Goal: Task Accomplishment & Management: Use online tool/utility

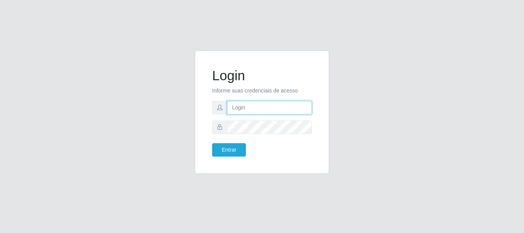
click at [246, 111] on input "text" at bounding box center [269, 107] width 85 height 13
type input "[PERSON_NAME]@[PERSON_NAME]"
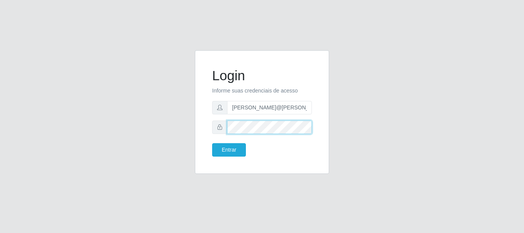
click at [212, 143] on button "Entrar" at bounding box center [229, 149] width 34 height 13
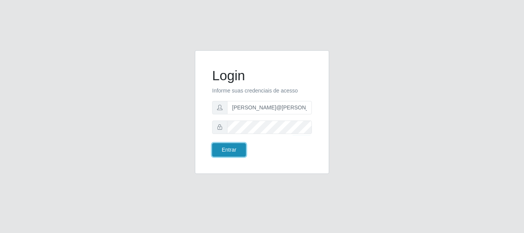
click at [222, 148] on button "Entrar" at bounding box center [229, 149] width 34 height 13
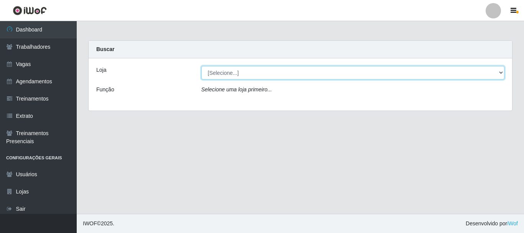
drag, startPoint x: 270, startPoint y: 75, endPoint x: 268, endPoint y: 78, distance: 4.1
click at [270, 75] on select "[Selecione...] [GEOGRAPHIC_DATA]" at bounding box center [352, 72] width 303 height 13
click at [201, 66] on select "[Selecione...] [GEOGRAPHIC_DATA]" at bounding box center [352, 72] width 303 height 13
click at [269, 77] on select "[Selecione...] [GEOGRAPHIC_DATA]" at bounding box center [352, 72] width 303 height 13
select select "279"
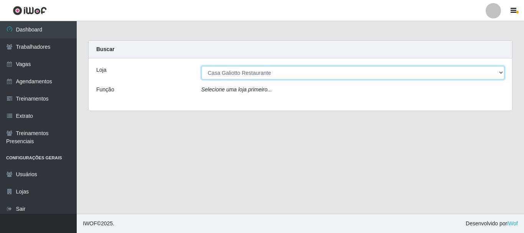
click at [201, 66] on select "[Selecione...] [GEOGRAPHIC_DATA]" at bounding box center [352, 72] width 303 height 13
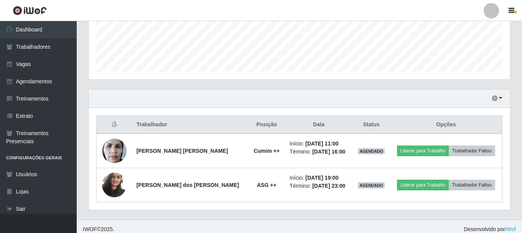
scroll to position [208, 0]
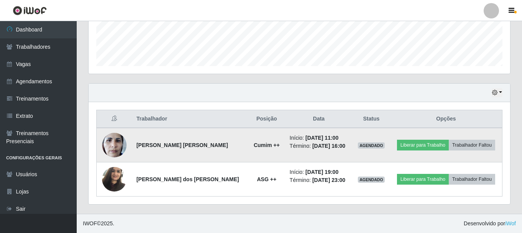
click at [125, 144] on img at bounding box center [114, 144] width 25 height 33
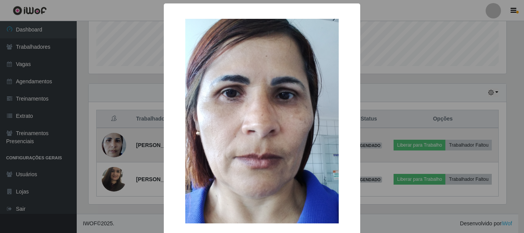
click at [125, 144] on div "× OK Cancel" at bounding box center [262, 116] width 524 height 233
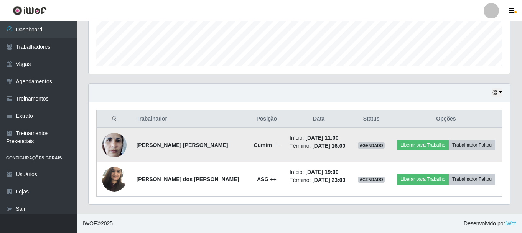
scroll to position [159, 421]
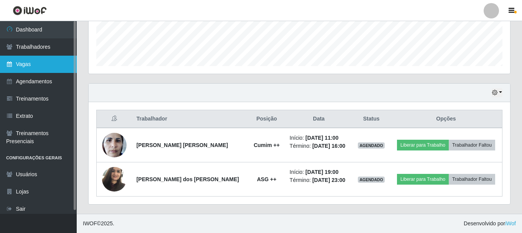
click at [33, 62] on link "Vagas" at bounding box center [38, 64] width 77 height 17
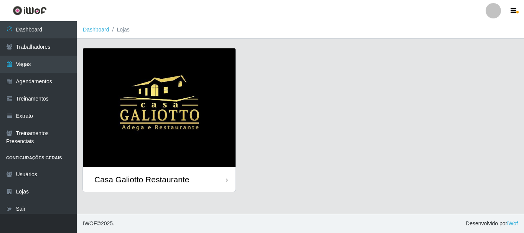
click at [218, 177] on div "Casa Galiotto Restaurante" at bounding box center [159, 179] width 153 height 25
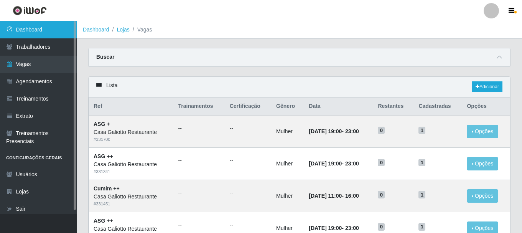
click at [11, 31] on icon at bounding box center [9, 28] width 7 height 5
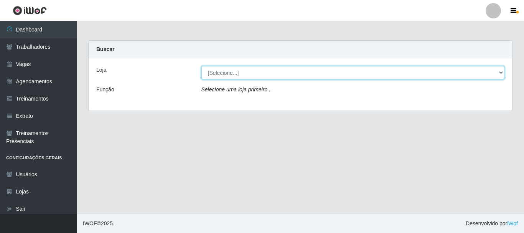
click at [231, 74] on select "[Selecione...] [GEOGRAPHIC_DATA]" at bounding box center [352, 72] width 303 height 13
select select "279"
click at [201, 66] on select "[Selecione...] [GEOGRAPHIC_DATA]" at bounding box center [352, 72] width 303 height 13
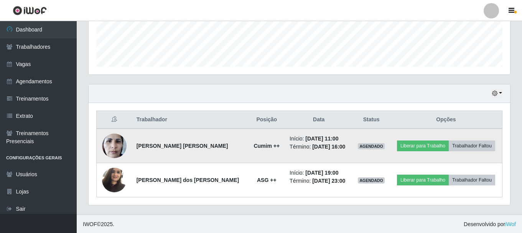
scroll to position [208, 0]
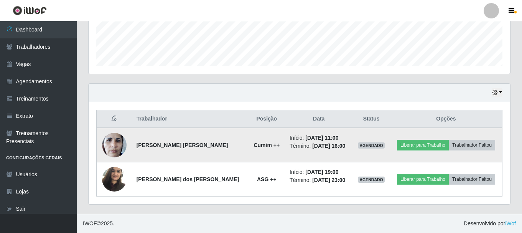
click at [115, 143] on img at bounding box center [114, 144] width 25 height 33
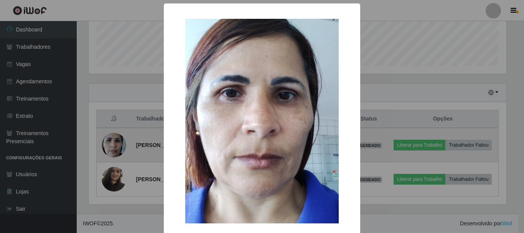
click at [115, 143] on div "× OK Cancel" at bounding box center [262, 116] width 524 height 233
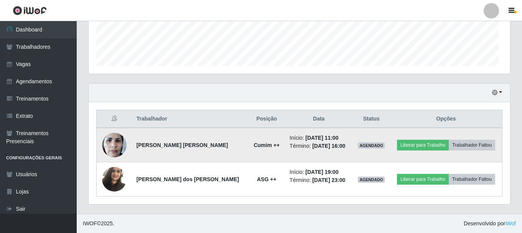
scroll to position [159, 421]
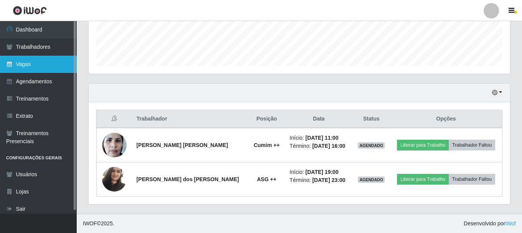
click at [39, 72] on link "Vagas" at bounding box center [38, 64] width 77 height 17
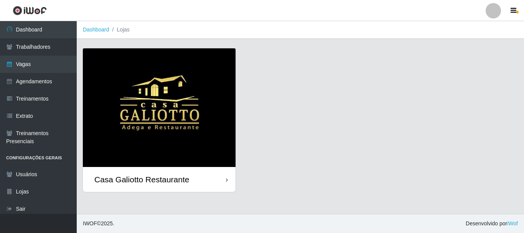
click at [192, 174] on div "Casa Galiotto Restaurante" at bounding box center [159, 179] width 153 height 25
